Goal: Transaction & Acquisition: Obtain resource

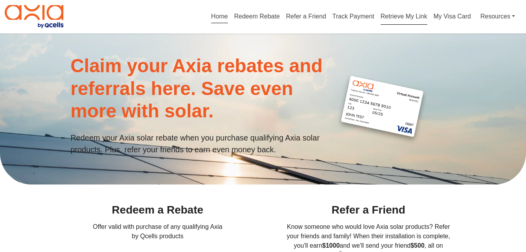
click at [404, 16] on link "Retrieve My Link" at bounding box center [404, 18] width 47 height 10
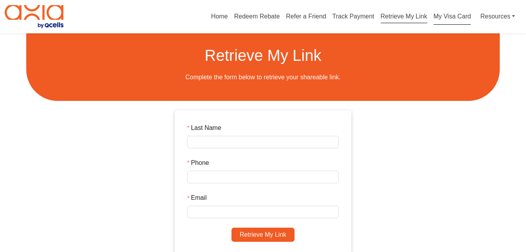
click at [443, 15] on link "My Visa Card" at bounding box center [453, 17] width 38 height 16
click at [490, 13] on link "Resources" at bounding box center [498, 17] width 35 height 16
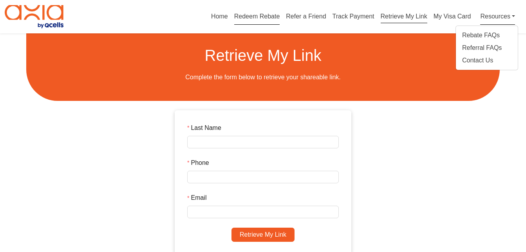
click at [272, 19] on link "Redeem Rebate" at bounding box center [257, 18] width 46 height 10
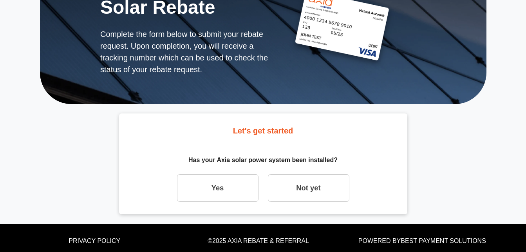
scroll to position [87, 0]
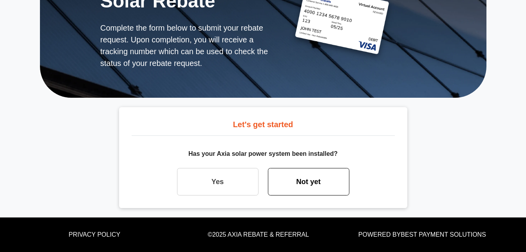
click at [305, 184] on link "Not yet" at bounding box center [309, 181] width 82 height 27
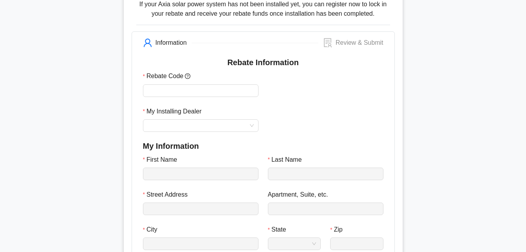
scroll to position [235, 0]
click at [253, 124] on input "My Installing Dealer" at bounding box center [201, 125] width 106 height 12
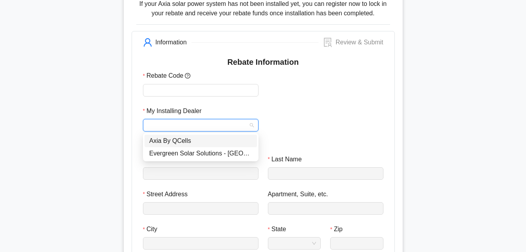
click at [337, 122] on div "My Installing Dealer" at bounding box center [263, 123] width 250 height 35
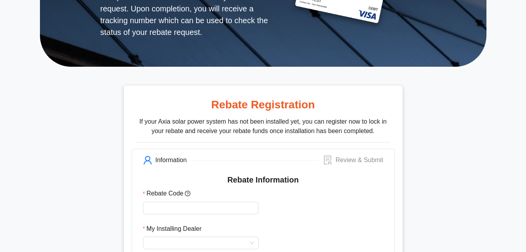
scroll to position [157, 0]
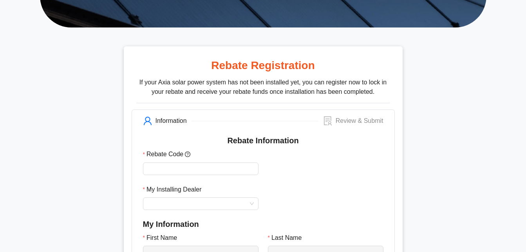
drag, startPoint x: 437, startPoint y: 66, endPoint x: 465, endPoint y: 103, distance: 46.3
drag, startPoint x: 136, startPoint y: 86, endPoint x: 99, endPoint y: 87, distance: 37.7
drag, startPoint x: 504, startPoint y: 0, endPoint x: 121, endPoint y: 93, distance: 394.6
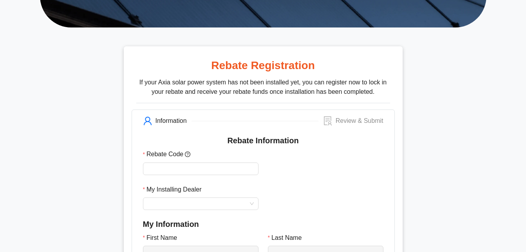
click at [131, 95] on div "Rebate Registration If your Axia solar power system has not been installed yet,…" at bounding box center [263, 228] width 279 height 365
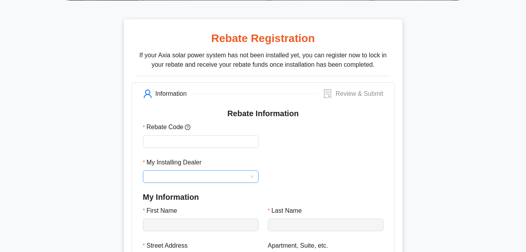
scroll to position [235, 0]
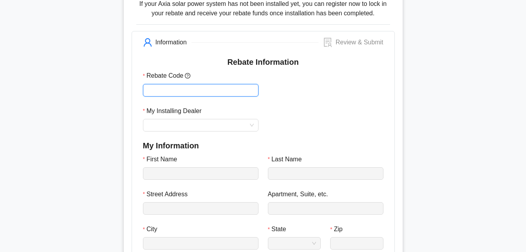
click at [203, 91] on input "Rebate Code" at bounding box center [201, 90] width 116 height 13
type input "******"
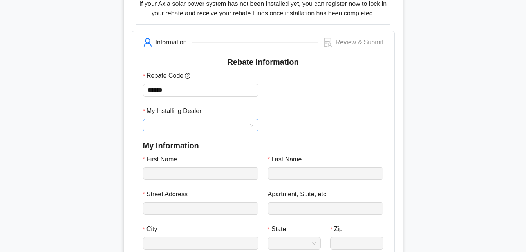
click at [206, 123] on input "My Installing Dealer" at bounding box center [201, 125] width 106 height 12
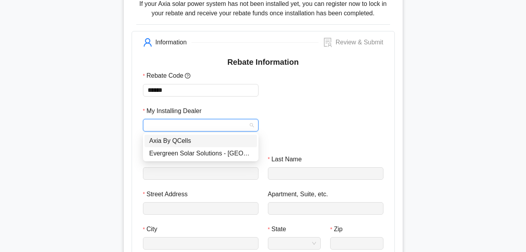
click at [201, 143] on div "Axia By QCells" at bounding box center [200, 141] width 103 height 10
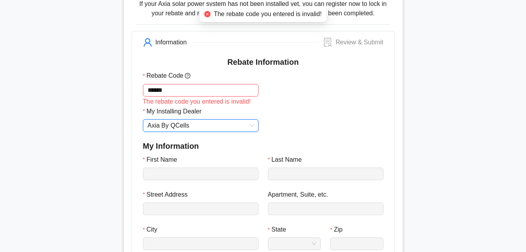
scroll to position [274, 0]
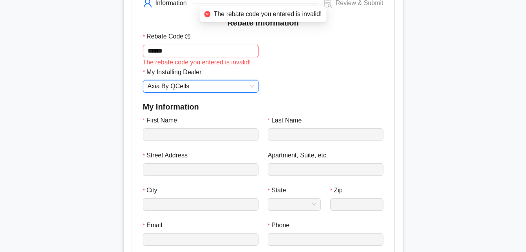
click at [208, 51] on input "******" at bounding box center [201, 51] width 116 height 13
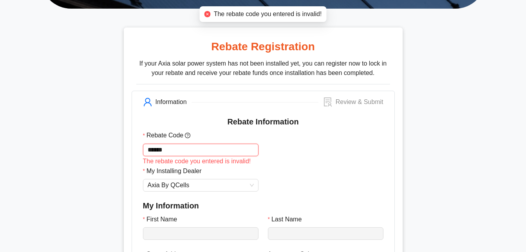
scroll to position [157, 0]
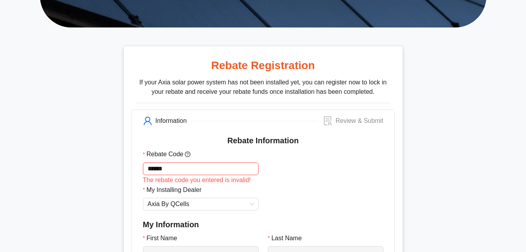
drag, startPoint x: 175, startPoint y: 169, endPoint x: 116, endPoint y: 169, distance: 59.2
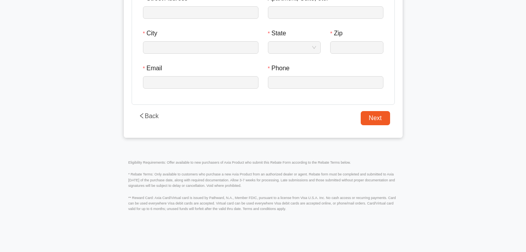
scroll to position [466, 0]
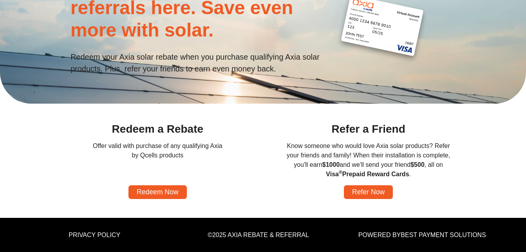
scroll to position [81, 0]
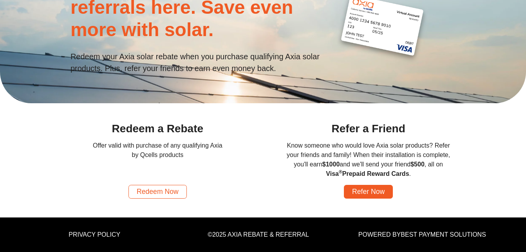
click at [158, 198] on link "Redeem Now" at bounding box center [158, 192] width 58 height 14
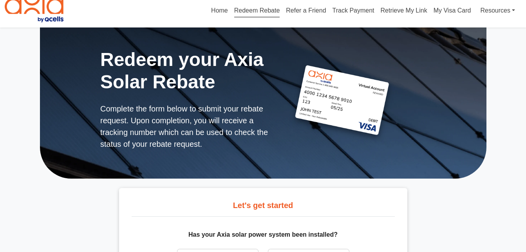
scroll to position [87, 0]
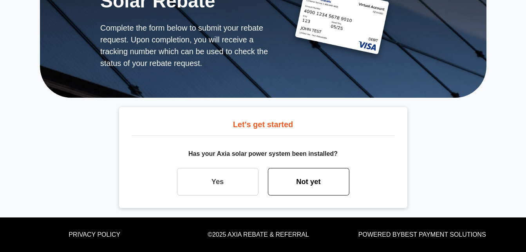
click at [309, 195] on link "Not yet" at bounding box center [309, 181] width 82 height 27
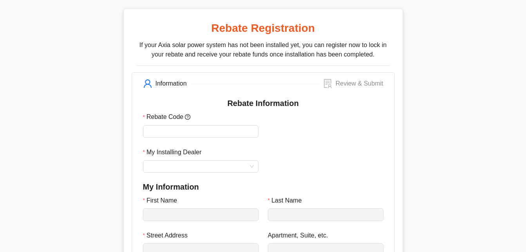
scroll to position [196, 0]
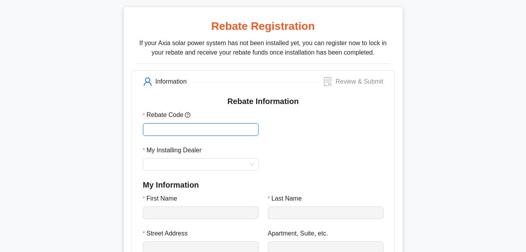
click at [205, 126] on input "Rebate Code" at bounding box center [201, 129] width 116 height 13
type input "******"
click at [204, 162] on input "My Installing Dealer" at bounding box center [201, 164] width 106 height 12
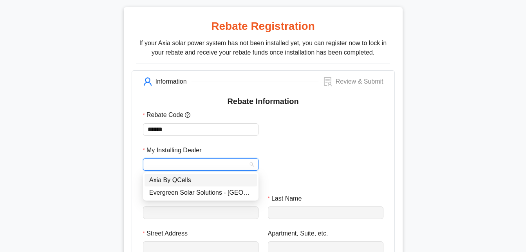
click at [198, 172] on div "axia 6807cff465b2d384c7cfda68 Axia By QCells Evergreen Solar Solutions - Orland…" at bounding box center [201, 186] width 116 height 28
click at [197, 178] on div "Axia By QCells" at bounding box center [200, 180] width 103 height 10
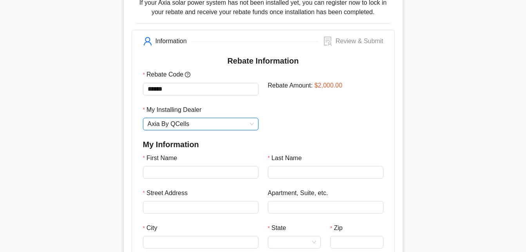
scroll to position [274, 0]
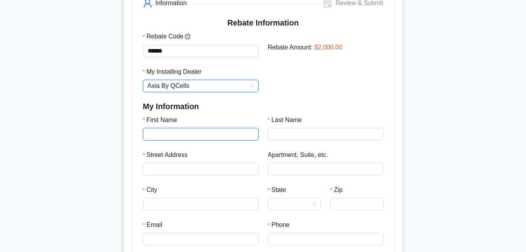
click at [240, 133] on input "First Name" at bounding box center [201, 134] width 116 height 13
type input "*****"
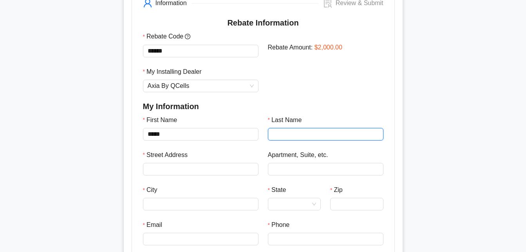
type input "*********"
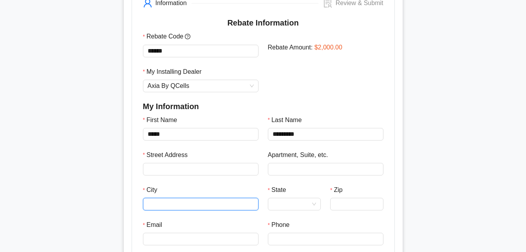
type input "********"
type input "**********"
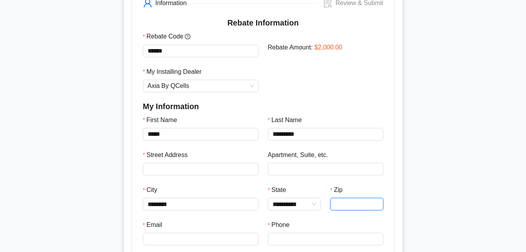
type input "*****"
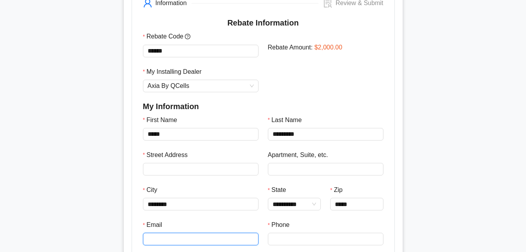
type input "**********"
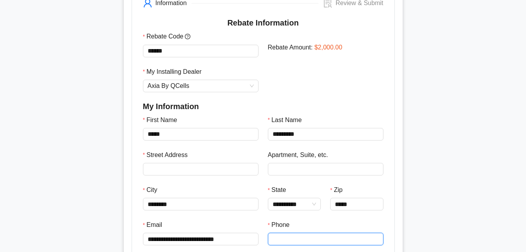
type input "**********"
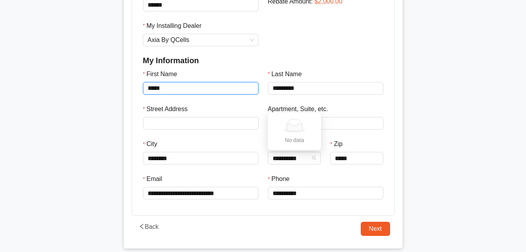
scroll to position [392, 0]
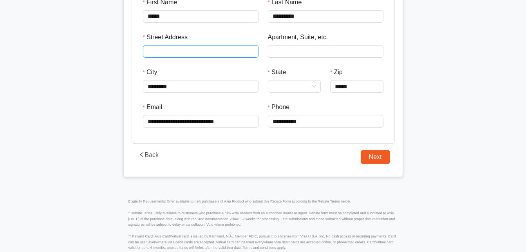
click at [208, 53] on input "Street Address" at bounding box center [201, 51] width 106 height 12
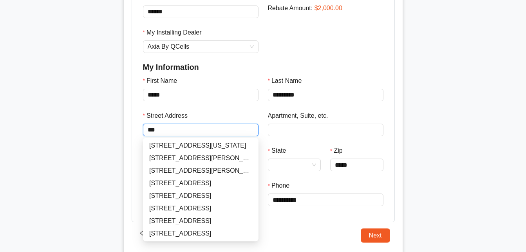
click at [196, 149] on div "872 1/2 Iowa St, Ashland, OR - 97520" at bounding box center [200, 145] width 103 height 10
type input "**********"
type input "*******"
type input "*****"
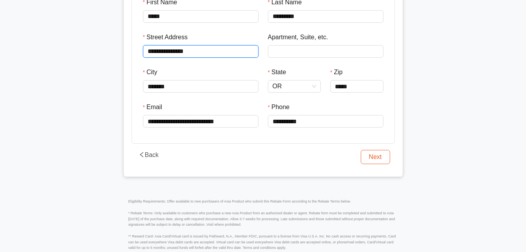
type input "**********"
click at [378, 154] on button "Next" at bounding box center [375, 157] width 29 height 14
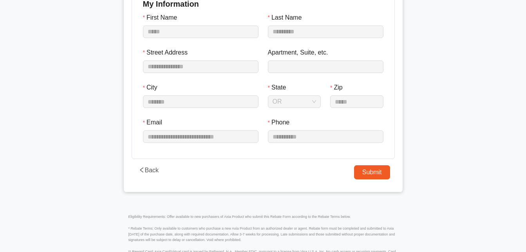
scroll to position [392, 0]
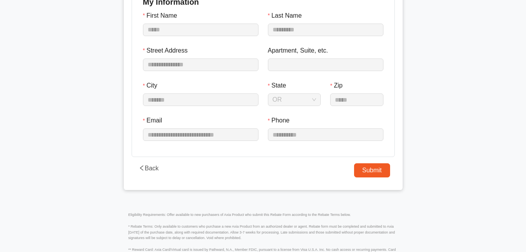
click at [147, 166] on button "Back" at bounding box center [148, 168] width 25 height 10
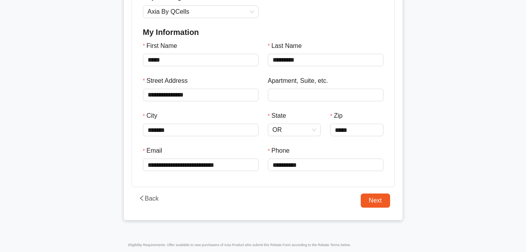
scroll to position [353, 0]
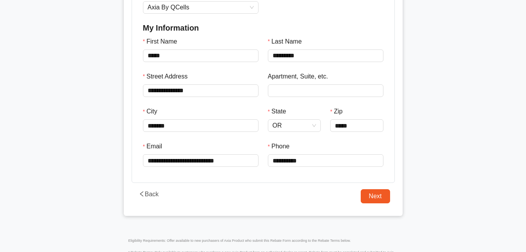
click at [147, 191] on button "Back" at bounding box center [148, 194] width 25 height 10
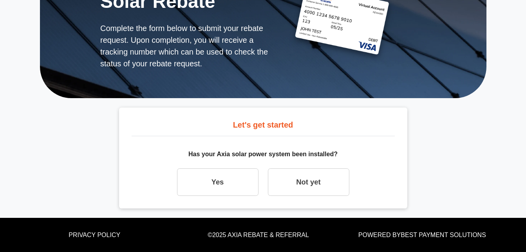
scroll to position [87, 0]
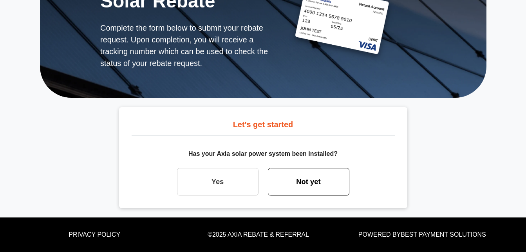
click at [329, 178] on link "Not yet" at bounding box center [309, 181] width 82 height 27
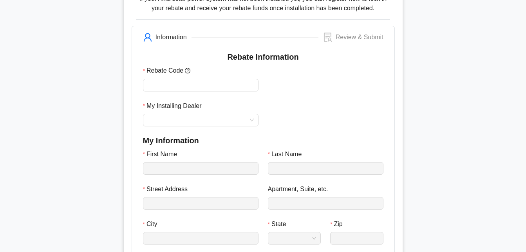
scroll to position [196, 0]
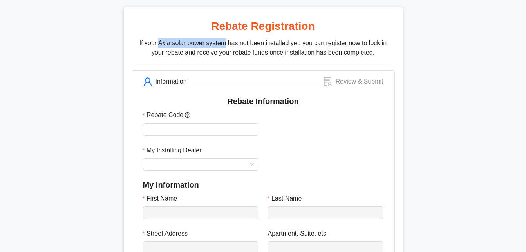
drag, startPoint x: 159, startPoint y: 40, endPoint x: 224, endPoint y: 45, distance: 65.7
click at [224, 45] on p "If your Axia solar power system has not been installed yet, you can register no…" at bounding box center [263, 50] width 254 height 25
copy p "Axia solar power system"
click at [94, 90] on div "Rebate Registration If your Axia solar power system has not been installed yet,…" at bounding box center [263, 237] width 447 height 499
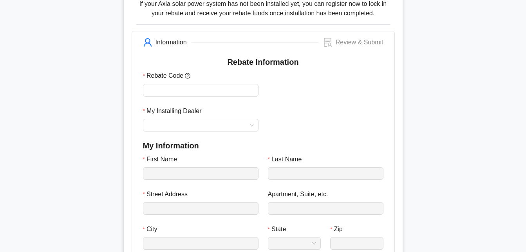
drag, startPoint x: 147, startPoint y: 109, endPoint x: 206, endPoint y: 111, distance: 58.4
click at [206, 111] on label "My Installing Dealer" at bounding box center [175, 111] width 64 height 10
click at [206, 119] on input "My Installing Dealer" at bounding box center [201, 125] width 106 height 12
click at [128, 118] on div "Rebate Registration If your Axia solar power system has not been installed yet,…" at bounding box center [263, 150] width 279 height 365
drag, startPoint x: 148, startPoint y: 112, endPoint x: 211, endPoint y: 115, distance: 62.8
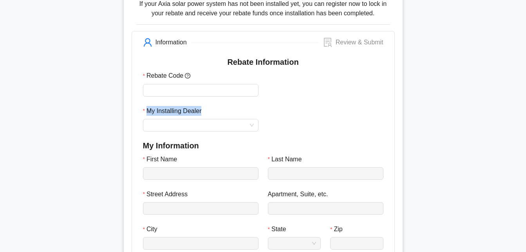
click at [211, 115] on div "My Installing Dealer" at bounding box center [201, 112] width 116 height 13
copy label "My Installing Dealer"
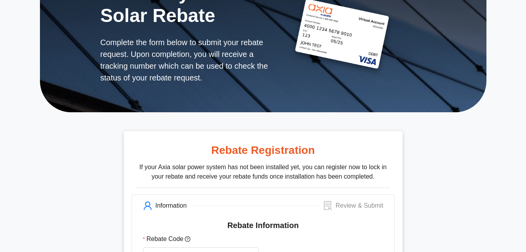
scroll to position [0, 0]
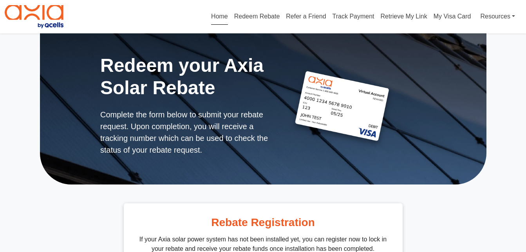
click at [216, 15] on link "Home" at bounding box center [219, 18] width 17 height 10
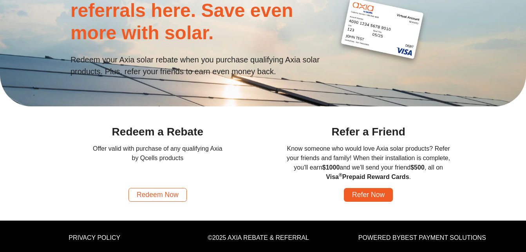
scroll to position [78, 0]
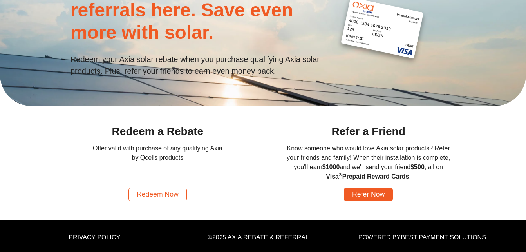
click at [175, 195] on link "Redeem Now" at bounding box center [158, 194] width 58 height 14
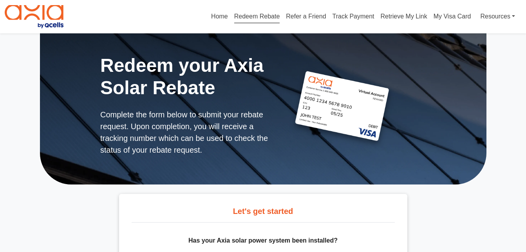
scroll to position [87, 0]
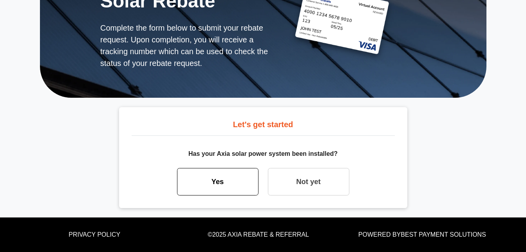
click at [217, 187] on link "Yes" at bounding box center [218, 181] width 82 height 27
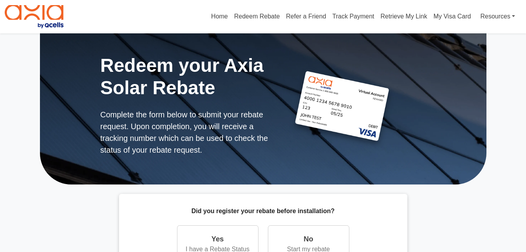
scroll to position [78, 0]
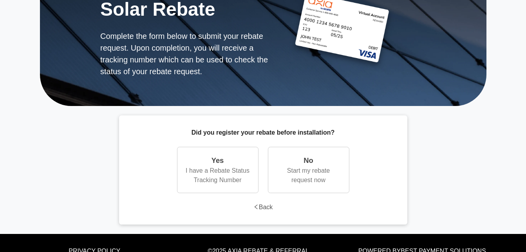
click at [268, 205] on link "Back" at bounding box center [264, 206] width 20 height 7
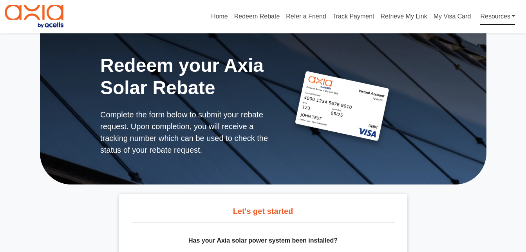
click at [488, 15] on link "Resources" at bounding box center [498, 17] width 35 height 16
click at [152, 16] on div "Home Redeem Rebate Refer a Friend Track Payment Retrieve My Link My Visa Card R…" at bounding box center [297, 17] width 449 height 16
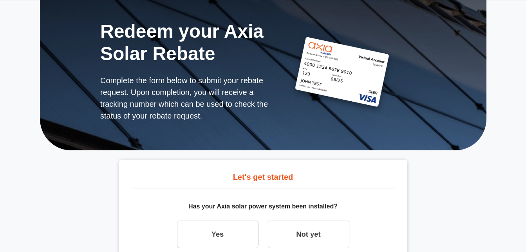
scroll to position [78, 0]
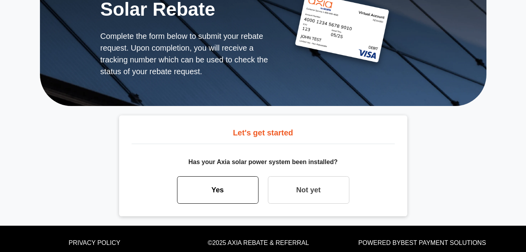
click at [227, 192] on link "Yes" at bounding box center [218, 189] width 82 height 27
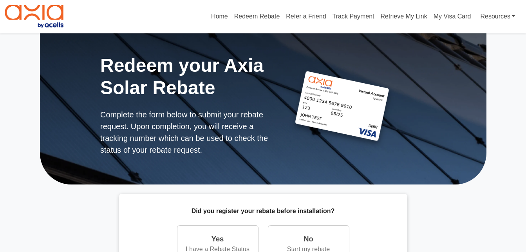
scroll to position [95, 0]
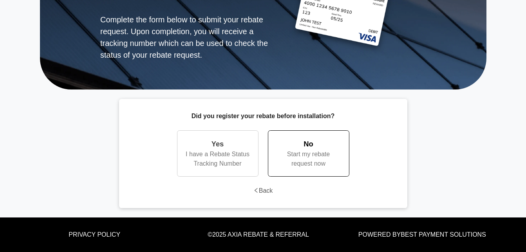
click at [282, 160] on div "Start my rebate request now" at bounding box center [308, 158] width 65 height 19
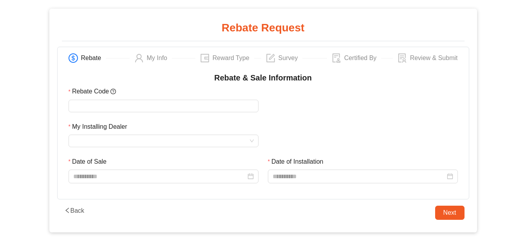
scroll to position [196, 0]
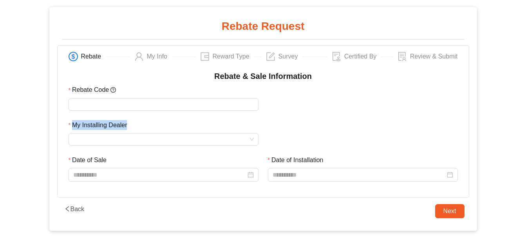
drag, startPoint x: 72, startPoint y: 122, endPoint x: 130, endPoint y: 128, distance: 58.0
click at [130, 128] on label "My Installing Dealer" at bounding box center [101, 125] width 64 height 10
copy label "My Installing Dealer"
click at [42, 152] on div "Rebate Request Rebate My Info Reward Type Survey Certified By Review & Submit R…" at bounding box center [263, 161] width 447 height 327
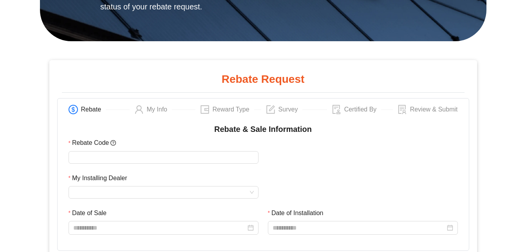
scroll to position [157, 0]
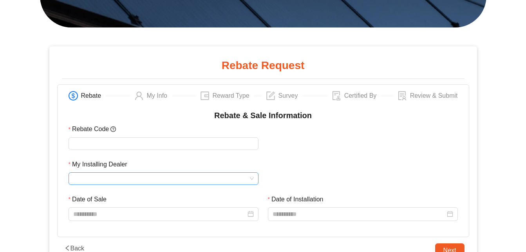
click at [226, 178] on input "My Installing Dealer" at bounding box center [163, 178] width 181 height 12
